Goal: Task Accomplishment & Management: Complete application form

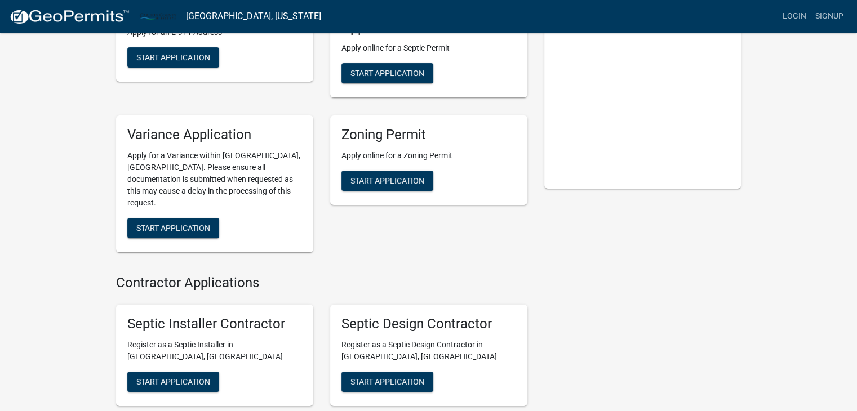
scroll to position [199, 0]
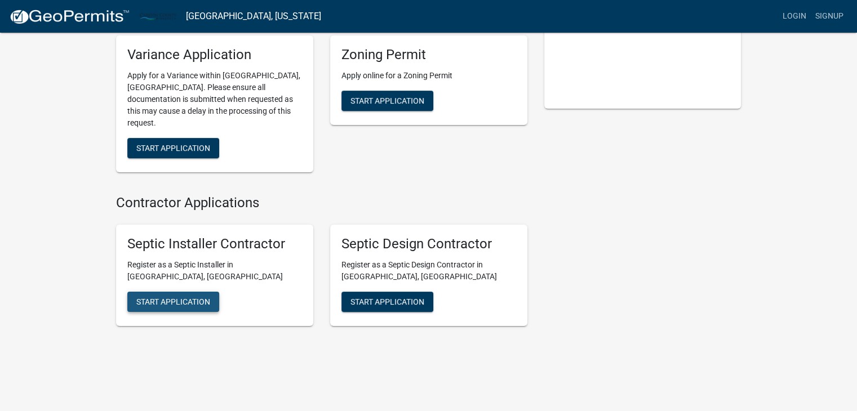
click at [197, 297] on span "Start Application" at bounding box center [173, 301] width 74 height 9
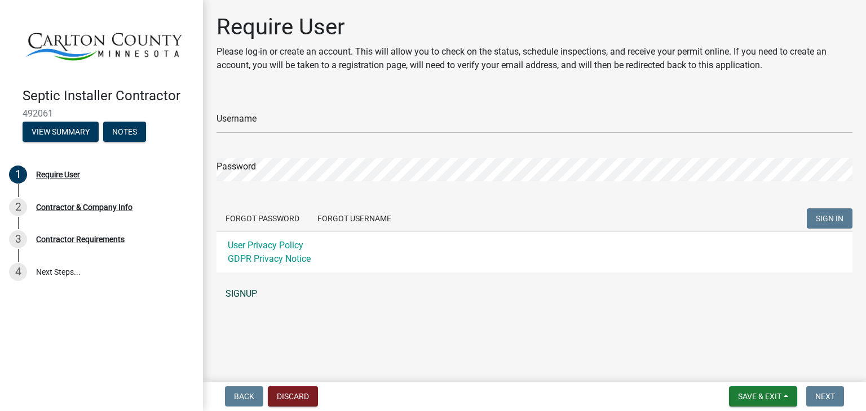
click at [237, 295] on link "SIGNUP" at bounding box center [534, 294] width 636 height 23
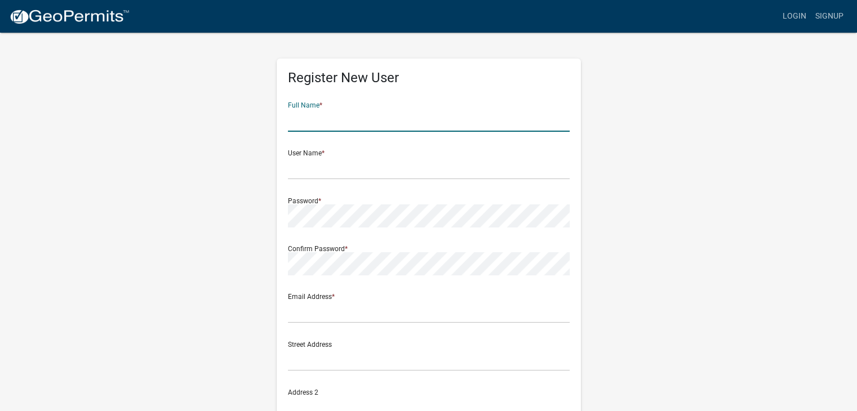
click at [346, 125] on input "text" at bounding box center [429, 120] width 282 height 23
type input "Ryan Tuhkanen"
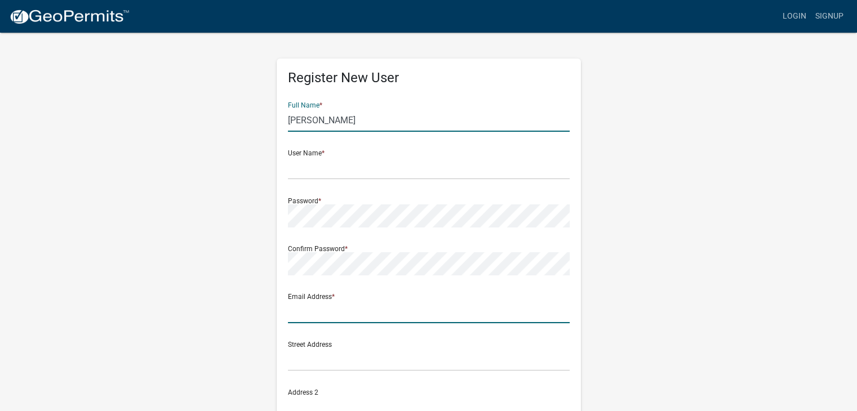
type input "ryan@Duluthexcavation.com"
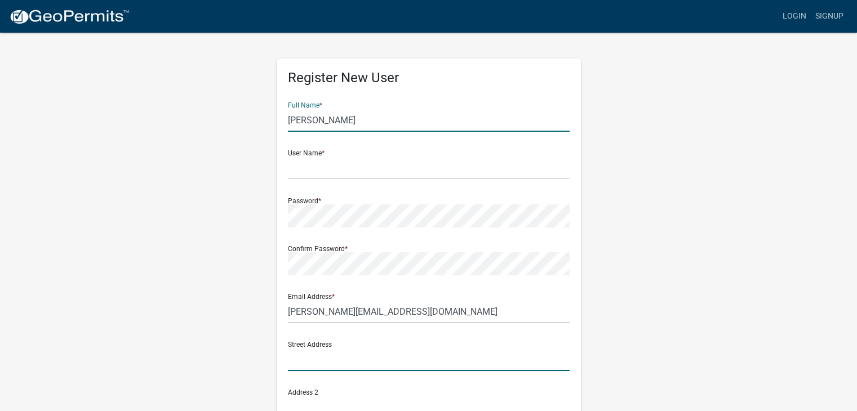
type input "5123 Tuhkanen Drive"
type input "Saginaw"
type input "MN"
type input "55779"
type input "2183108845"
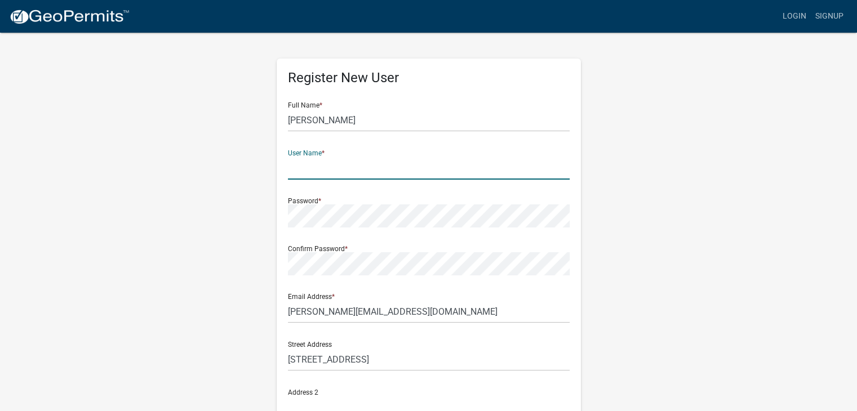
click at [305, 171] on input "text" at bounding box center [429, 168] width 282 height 23
type input "RTuhkanen"
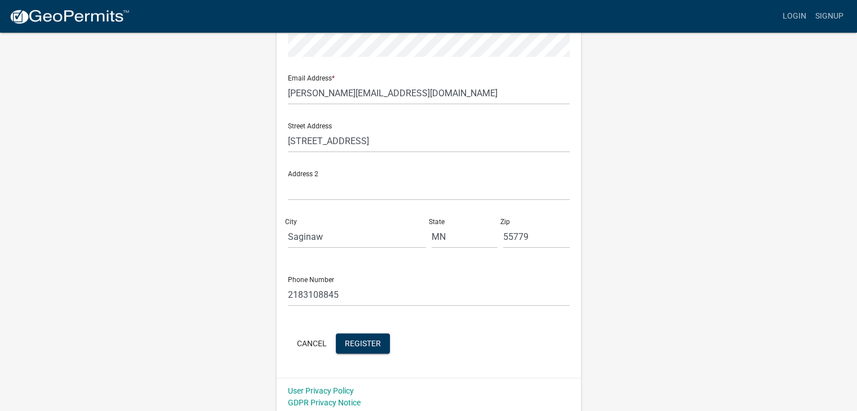
scroll to position [223, 0]
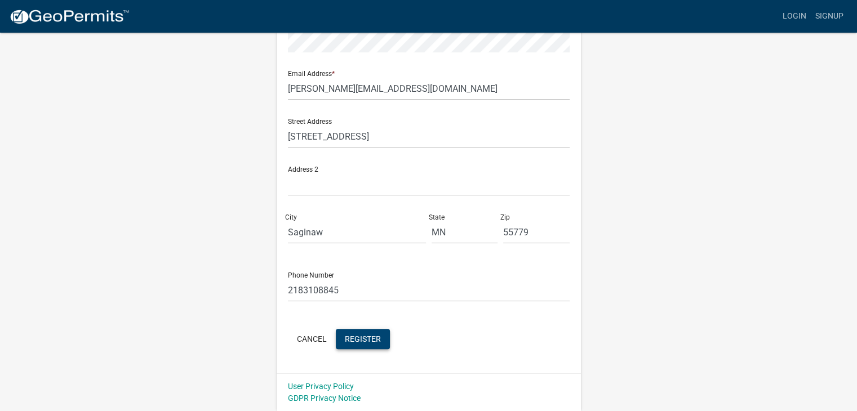
click at [366, 333] on button "Register" at bounding box center [363, 339] width 54 height 20
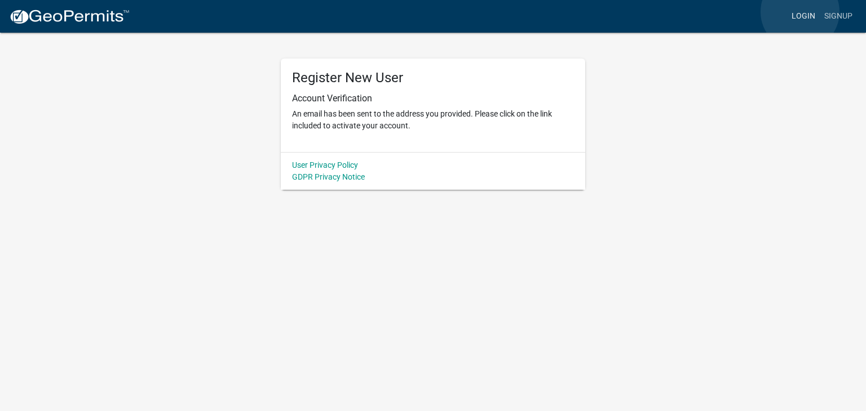
click at [800, 12] on link "Login" at bounding box center [803, 16] width 33 height 21
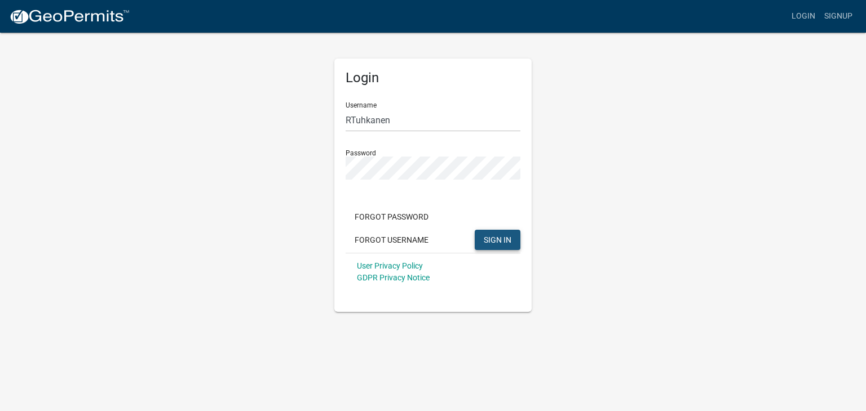
click at [492, 237] on span "SIGN IN" at bounding box center [497, 239] width 28 height 9
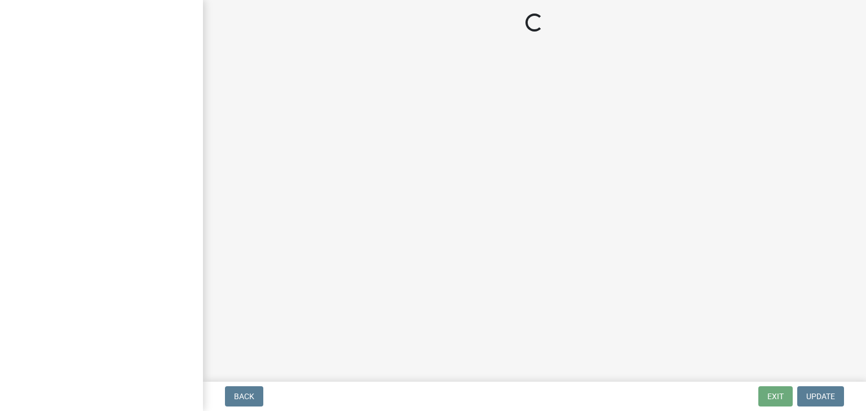
select select "MN"
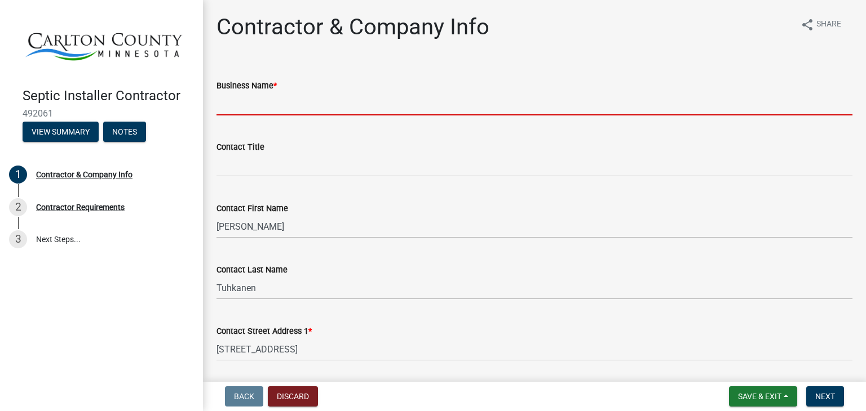
click at [302, 100] on input "Business Name *" at bounding box center [534, 103] width 636 height 23
type input "Duluth Excavating & Septic Services llc"
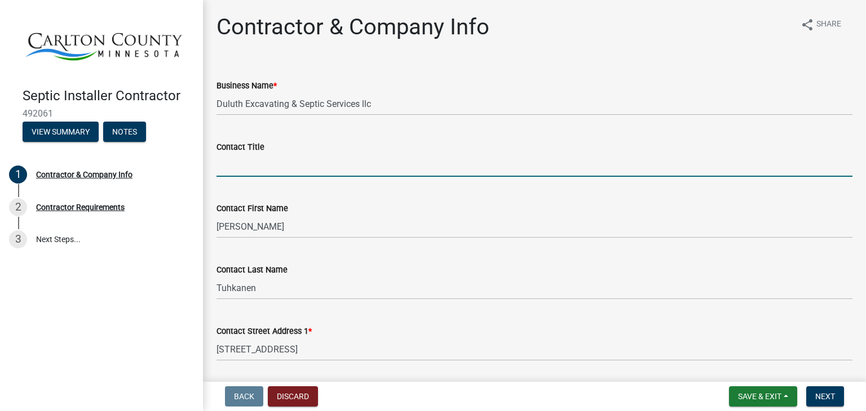
click at [290, 163] on input "Contact Title" at bounding box center [534, 165] width 636 height 23
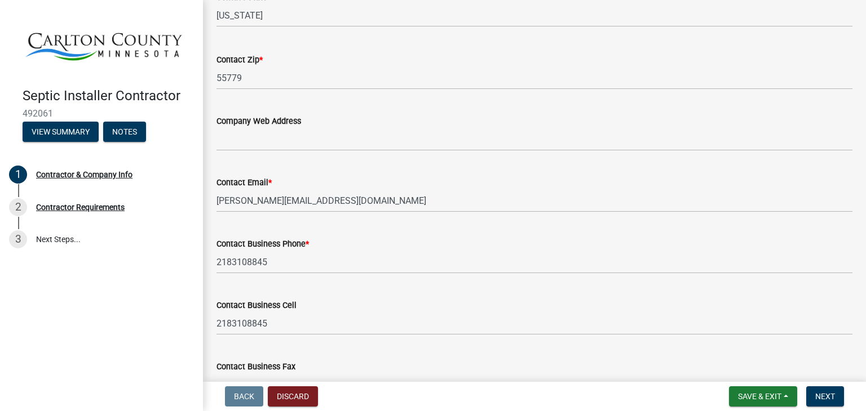
scroll to position [536, 0]
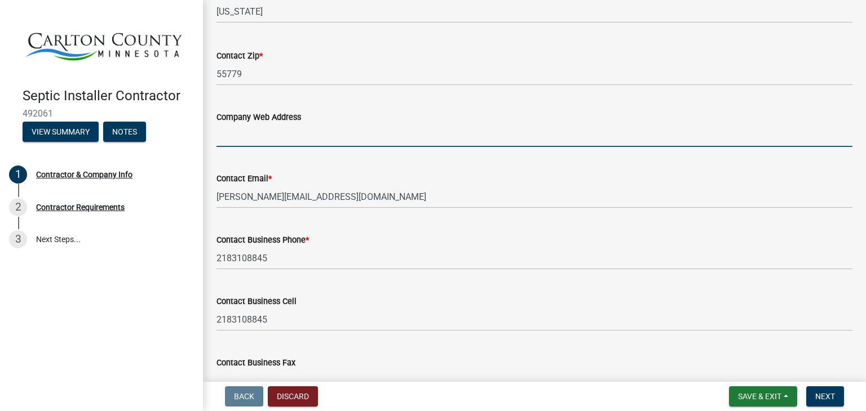
click at [289, 134] on input "Company Web Address" at bounding box center [534, 135] width 636 height 23
click at [287, 130] on input "Company Web Address" at bounding box center [534, 135] width 636 height 23
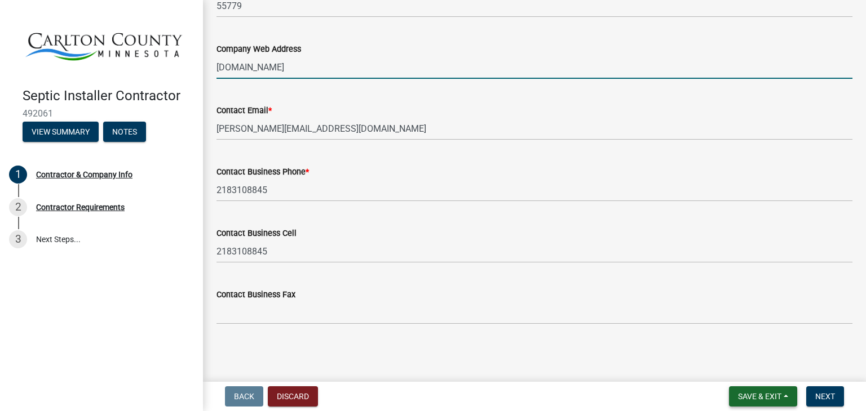
type input "www.duluthexcavation.com"
click at [747, 400] on span "Save & Exit" at bounding box center [759, 396] width 43 height 9
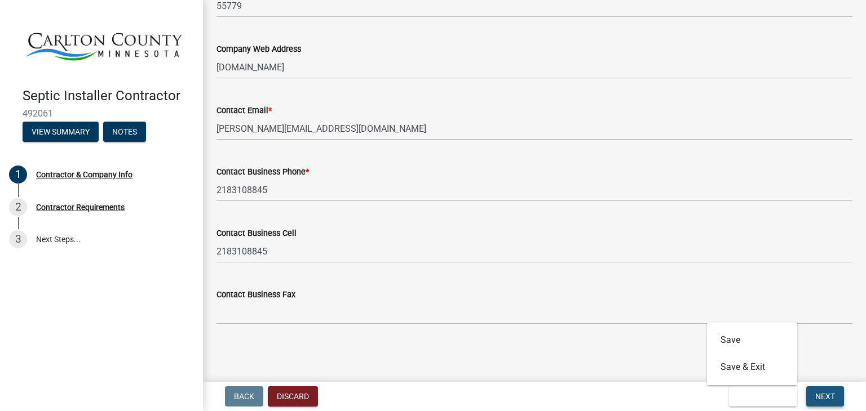
click at [832, 396] on span "Next" at bounding box center [825, 396] width 20 height 9
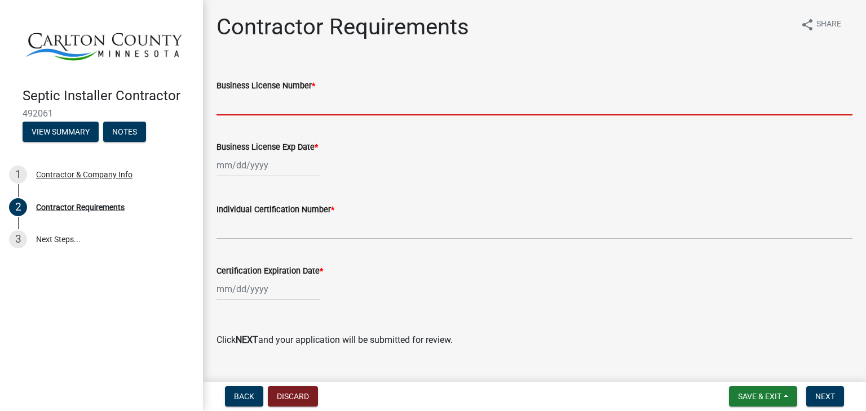
click at [291, 104] on input "Business License Number *" at bounding box center [534, 103] width 636 height 23
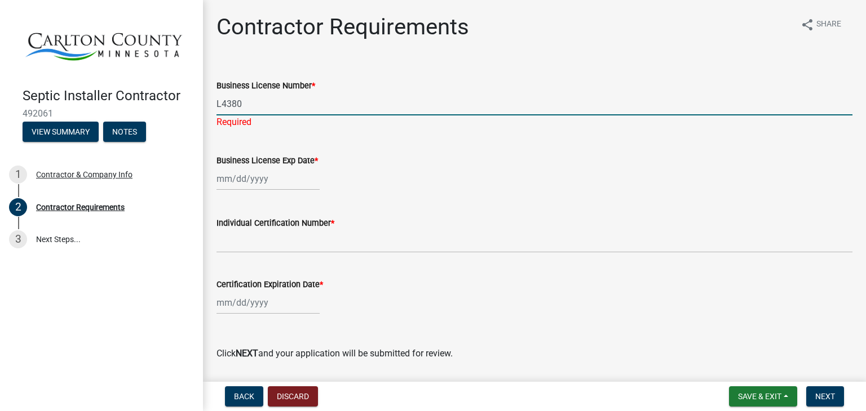
type input "L4380"
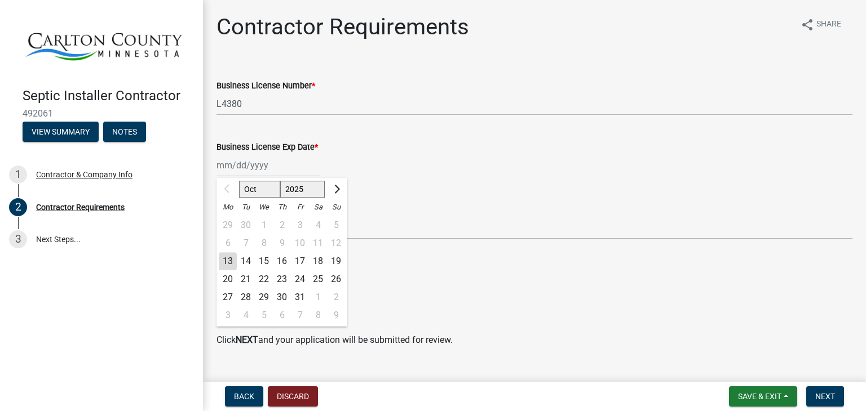
click at [277, 177] on div "Oct Nov Dec 2025 2026 2027 2028 2029 2030 2031 2032 2033 2034 2035 2036 2037 20…" at bounding box center [267, 165] width 103 height 23
click at [277, 167] on input "Business License Exp Date *" at bounding box center [267, 165] width 103 height 23
type input "05/22/2026"
click at [408, 265] on div "Certification Expiration Date *" at bounding box center [534, 271] width 636 height 14
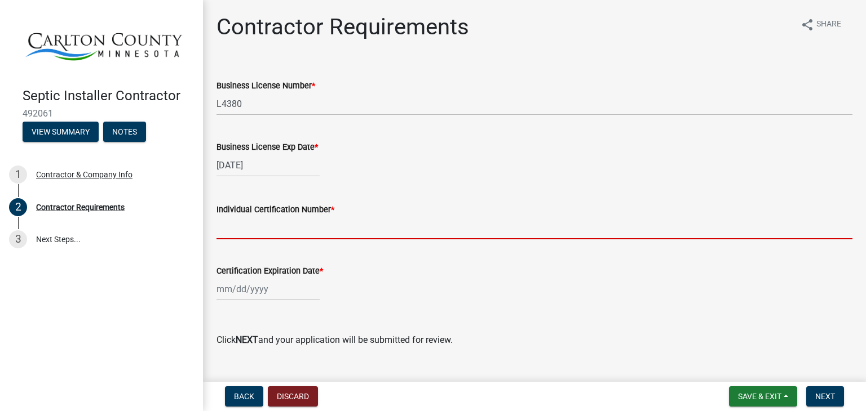
click at [257, 228] on input "Individual Certification Number *" at bounding box center [534, 227] width 636 height 23
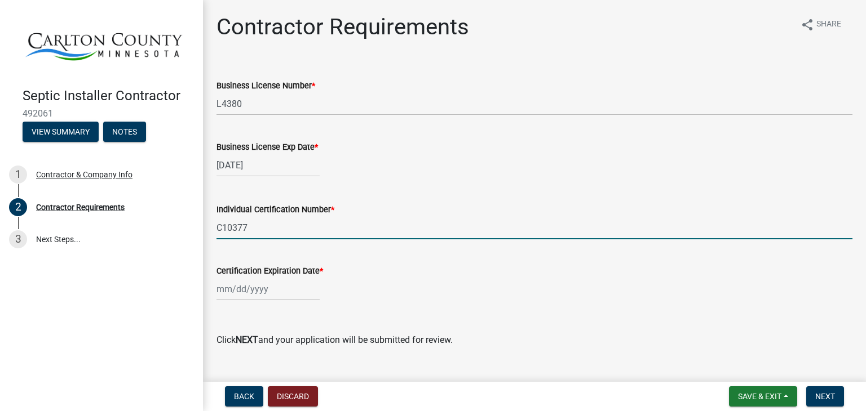
type input "C10377"
select select "10"
select select "2025"
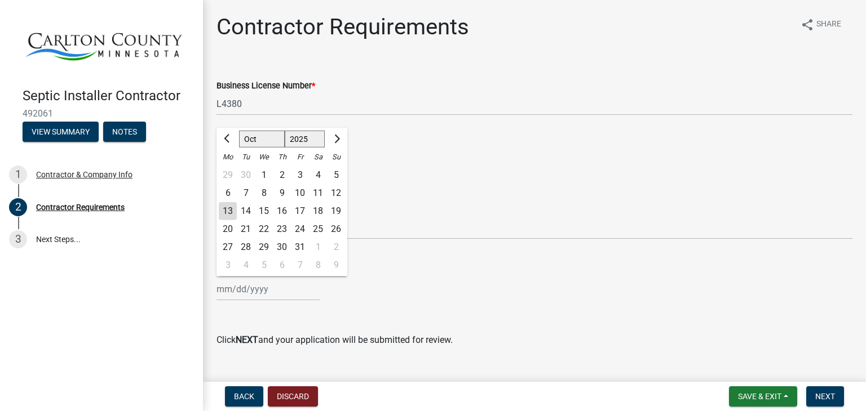
click at [232, 287] on input "Certification Expiration Date *" at bounding box center [267, 289] width 103 height 23
type input "02/28/2027"
click at [827, 394] on span "Next" at bounding box center [825, 396] width 20 height 9
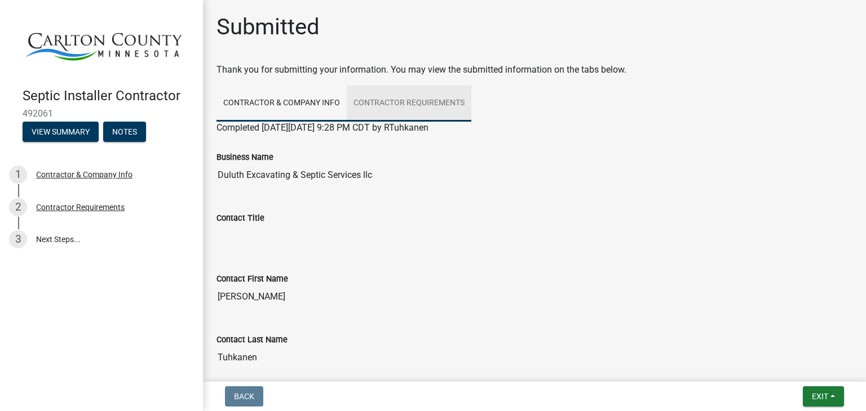
click at [398, 100] on link "Contractor Requirements" at bounding box center [409, 104] width 125 height 36
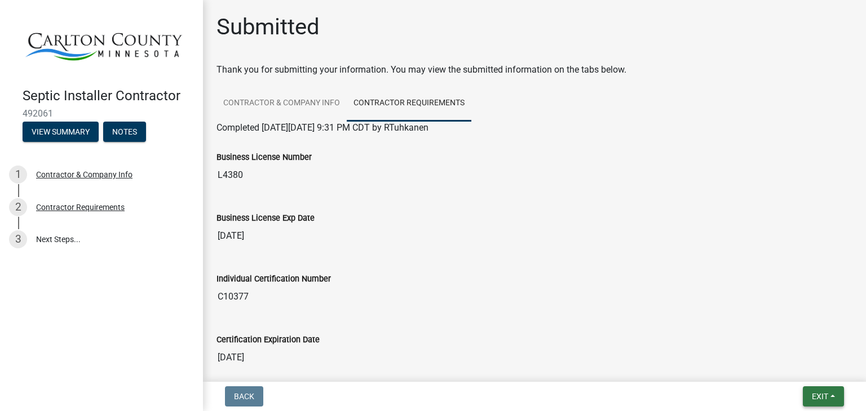
click at [832, 394] on button "Exit" at bounding box center [822, 397] width 41 height 20
click at [774, 340] on button "Save" at bounding box center [799, 340] width 90 height 27
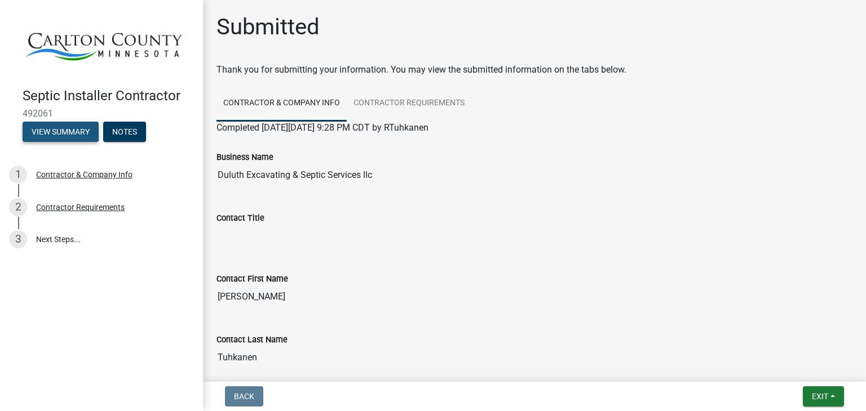
click at [59, 130] on button "View Summary" at bounding box center [61, 132] width 76 height 20
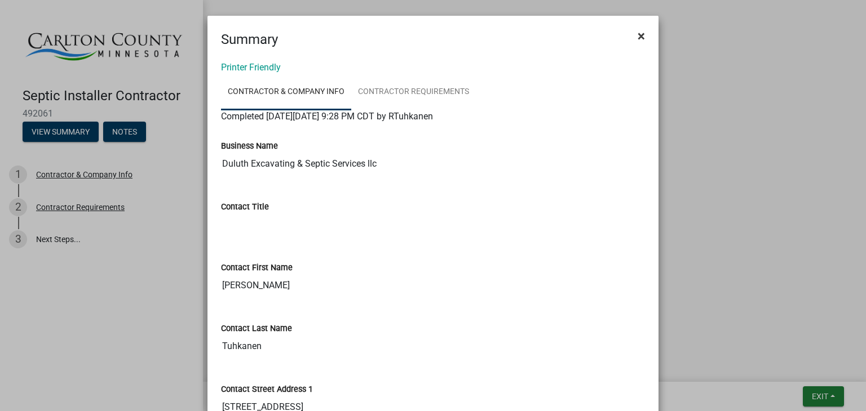
click at [637, 34] on span "×" at bounding box center [640, 36] width 7 height 16
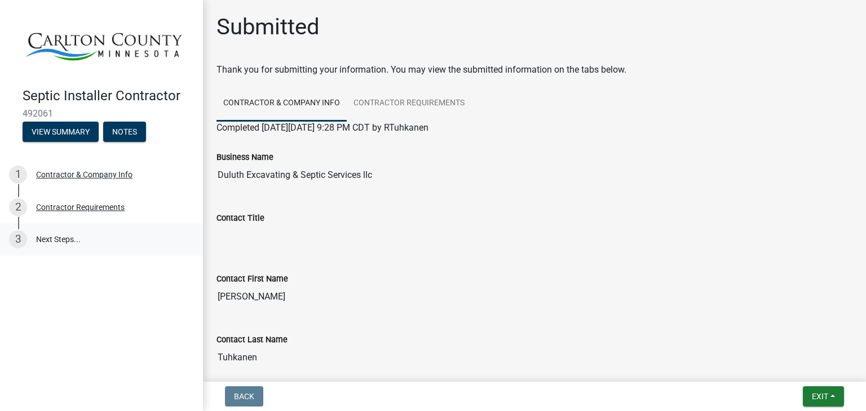
click at [53, 238] on link "3 Next Steps..." at bounding box center [101, 240] width 203 height 33
click at [66, 132] on button "View Summary" at bounding box center [61, 132] width 76 height 20
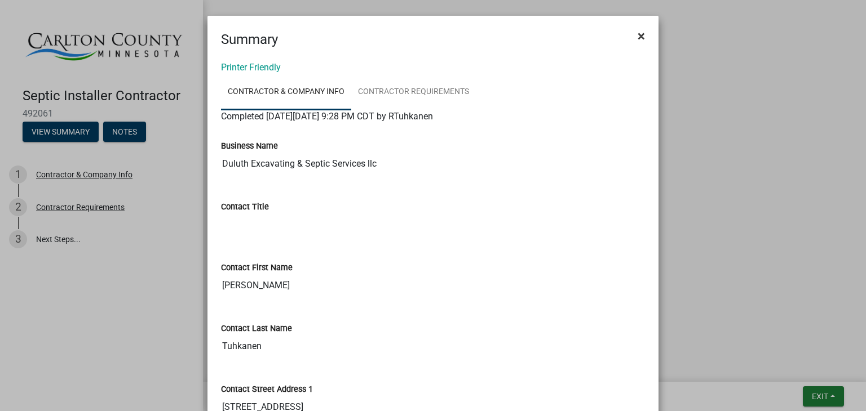
click at [637, 32] on span "×" at bounding box center [640, 36] width 7 height 16
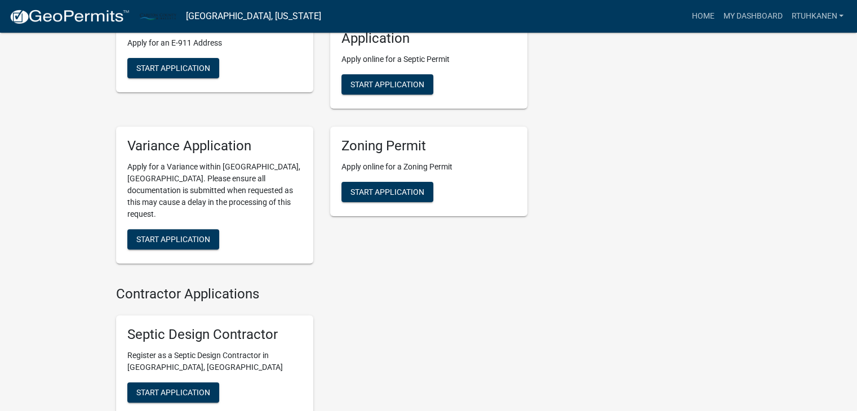
scroll to position [399, 0]
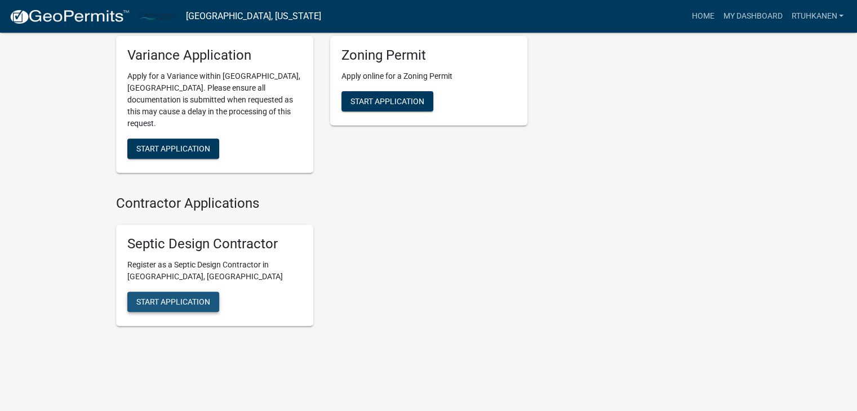
click at [171, 298] on span "Start Application" at bounding box center [173, 302] width 74 height 9
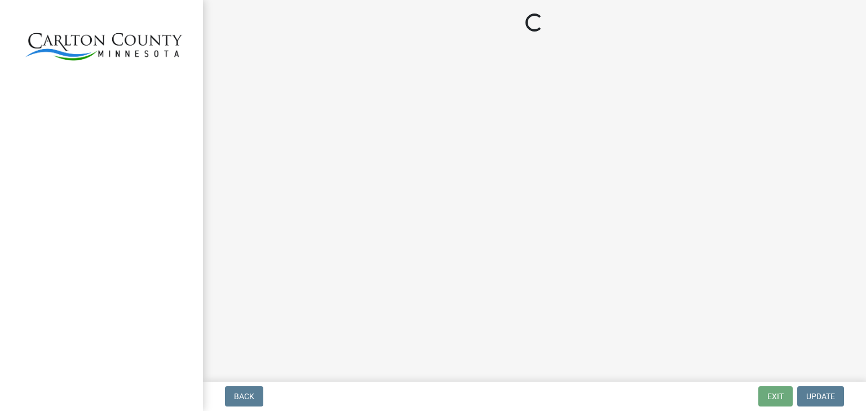
select select "MN"
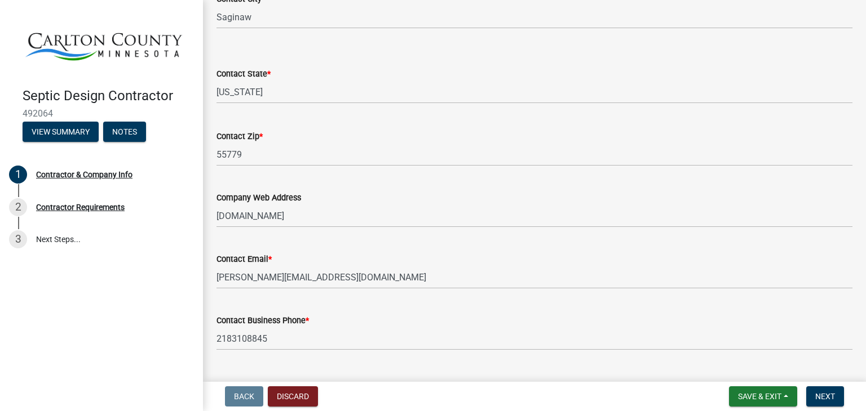
scroll to position [467, 0]
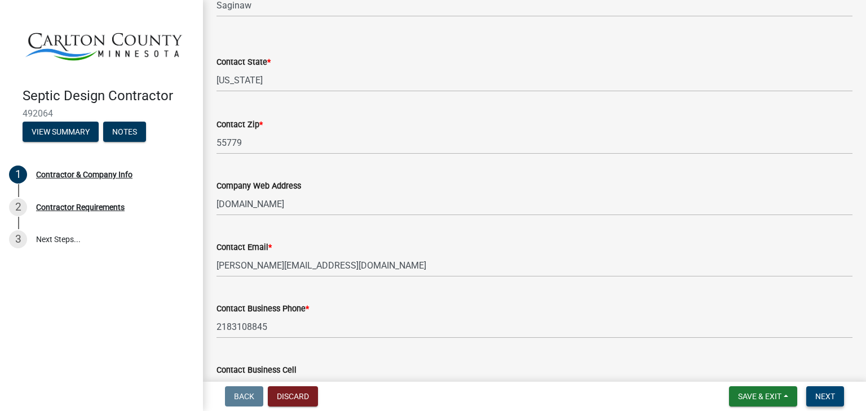
click at [825, 400] on span "Next" at bounding box center [825, 396] width 20 height 9
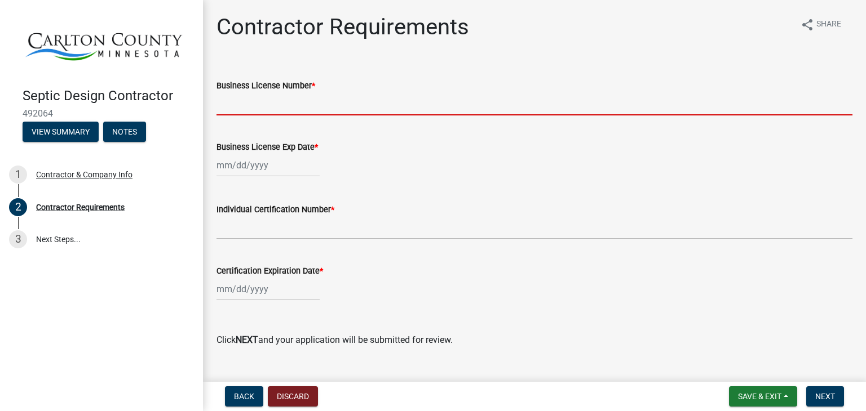
click at [247, 102] on input "Business License Number *" at bounding box center [534, 103] width 636 height 23
type input "L4380"
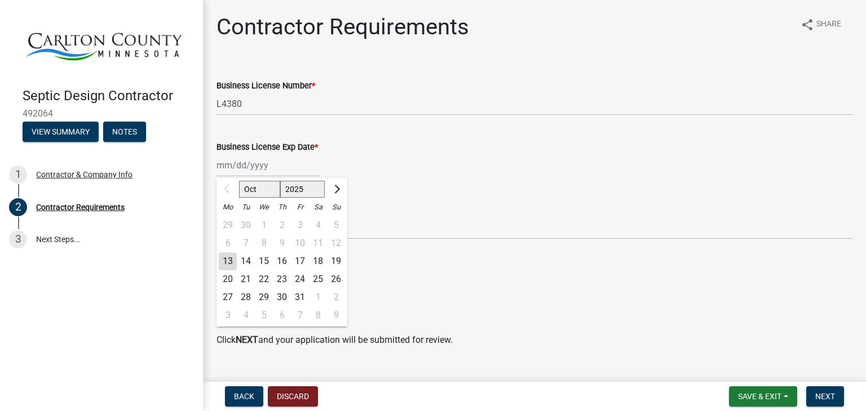
click at [279, 166] on div "Oct Nov Dec 2025 2026 2027 2028 2029 2030 2031 2032 2033 2034 2035 2036 2037 20…" at bounding box center [267, 165] width 103 height 23
type input "05/22/2026"
click at [428, 199] on div "Individual Certification Number *" at bounding box center [534, 213] width 636 height 52
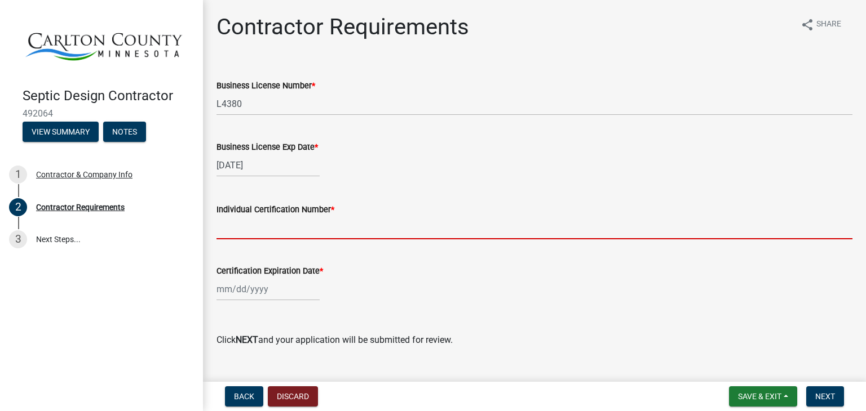
click at [272, 229] on input "Individual Certification Number *" at bounding box center [534, 227] width 636 height 23
type input "C10377"
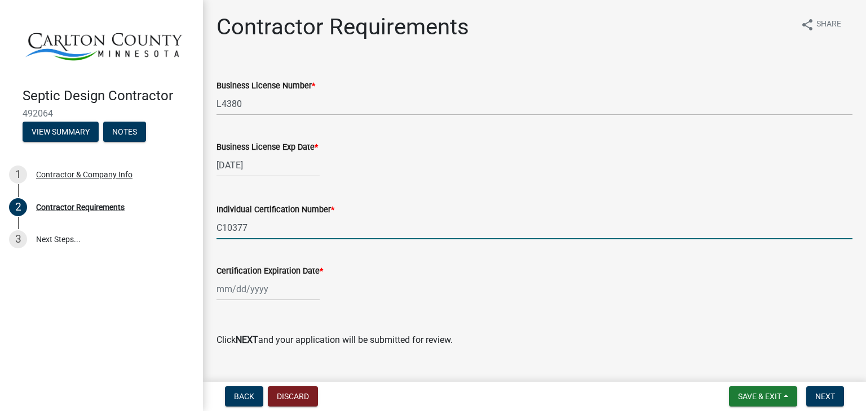
select select "10"
select select "2025"
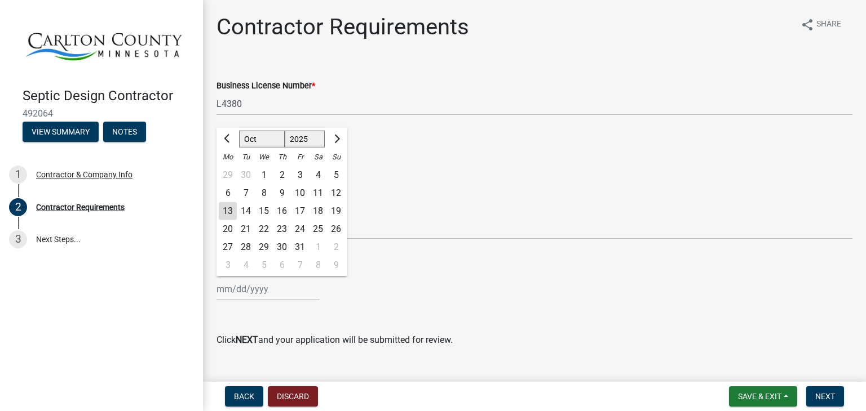
click at [298, 290] on input "Certification Expiration Date *" at bounding box center [267, 289] width 103 height 23
type input "02/28/2027"
click at [837, 397] on button "Next" at bounding box center [825, 397] width 38 height 20
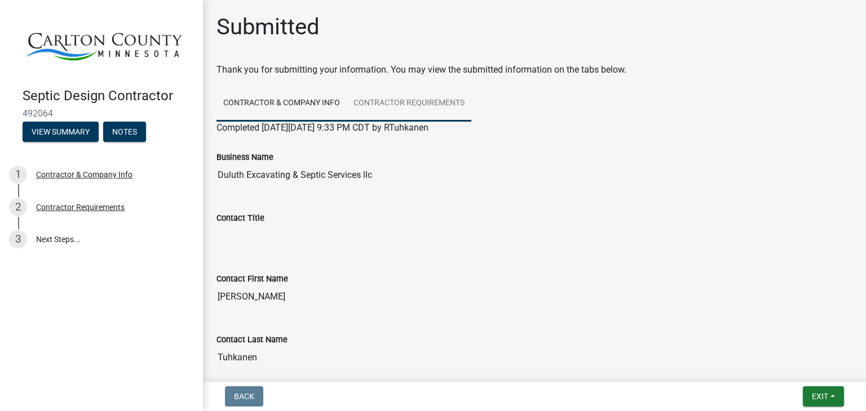
click at [408, 104] on link "Contractor Requirements" at bounding box center [409, 104] width 125 height 36
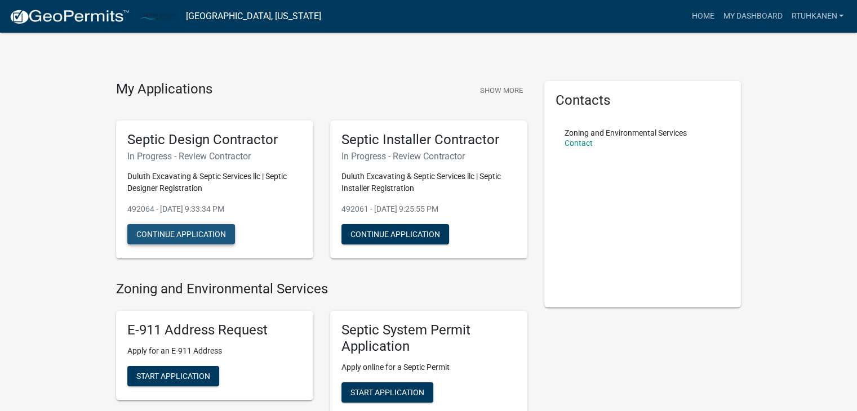
click at [161, 230] on button "Continue Application" at bounding box center [181, 234] width 108 height 20
click at [577, 141] on link "Contact" at bounding box center [579, 143] width 28 height 9
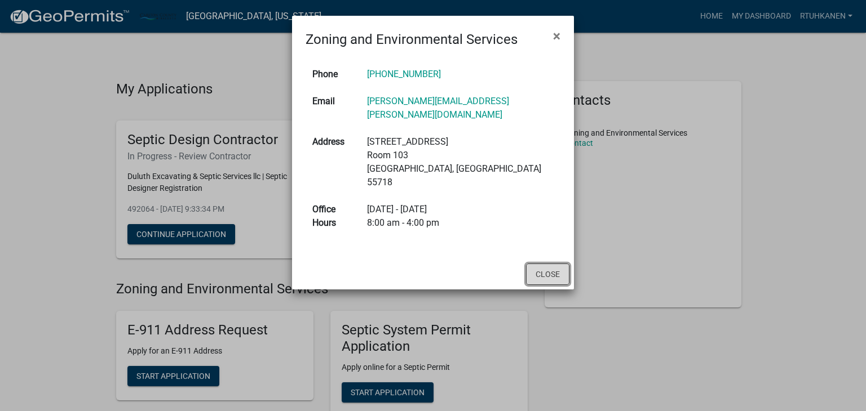
click at [544, 264] on button "Close" at bounding box center [547, 274] width 43 height 21
